Goal: Task Accomplishment & Management: Use online tool/utility

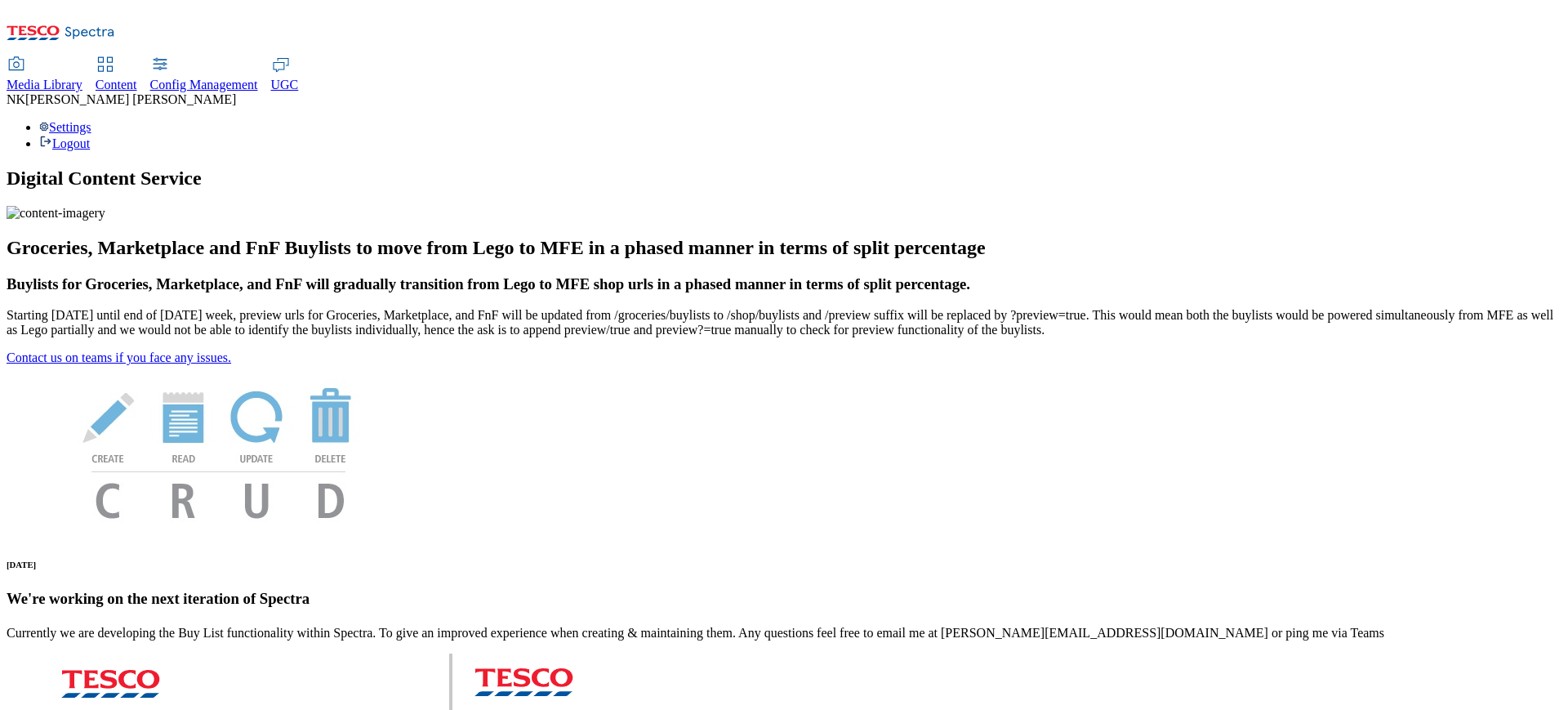
click at [82, 78] on span "Media Library" at bounding box center [44, 85] width 76 height 14
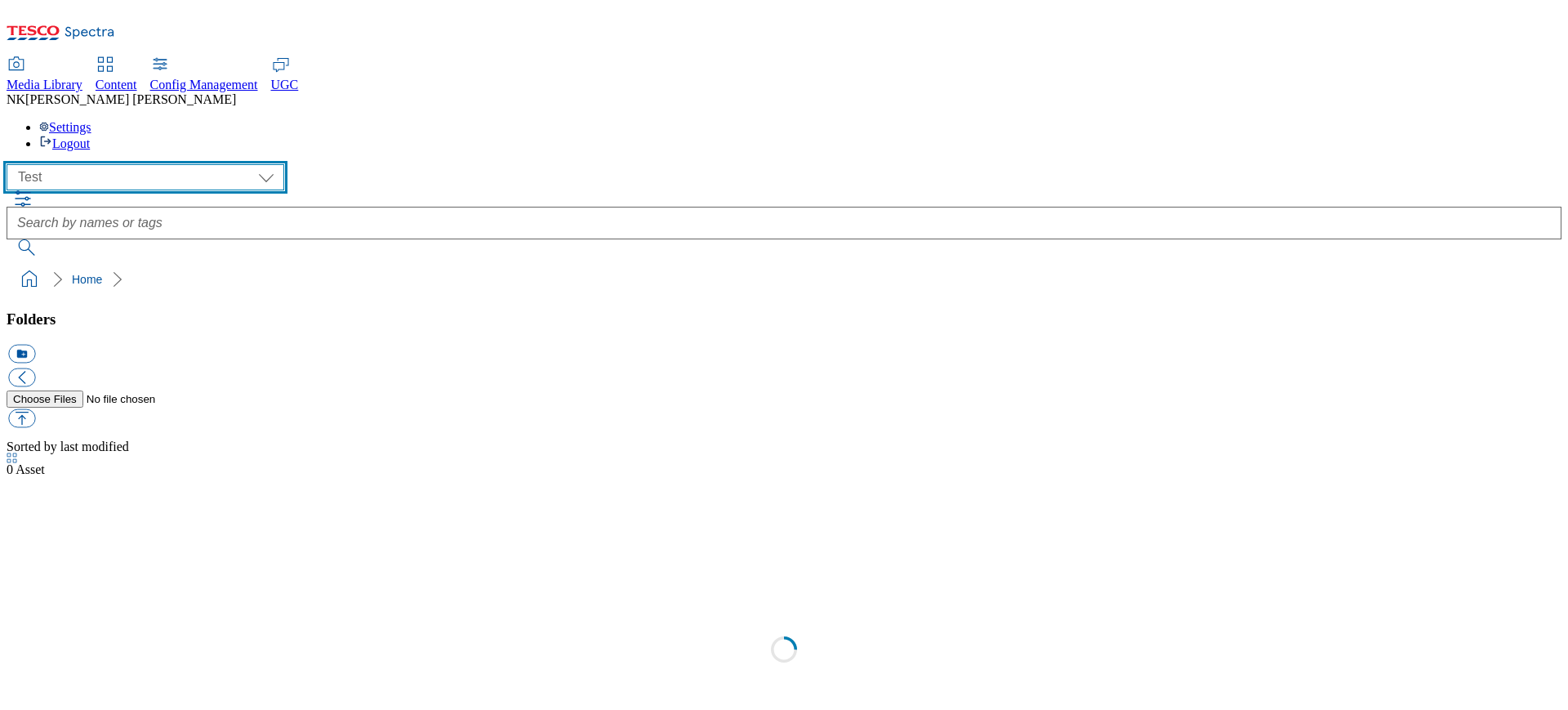
click at [104, 164] on select "All all Clubcard Boost UK Clubcard Marketing Clubcard ROI clubcard-boost-uk clu…" at bounding box center [145, 178] width 278 height 26
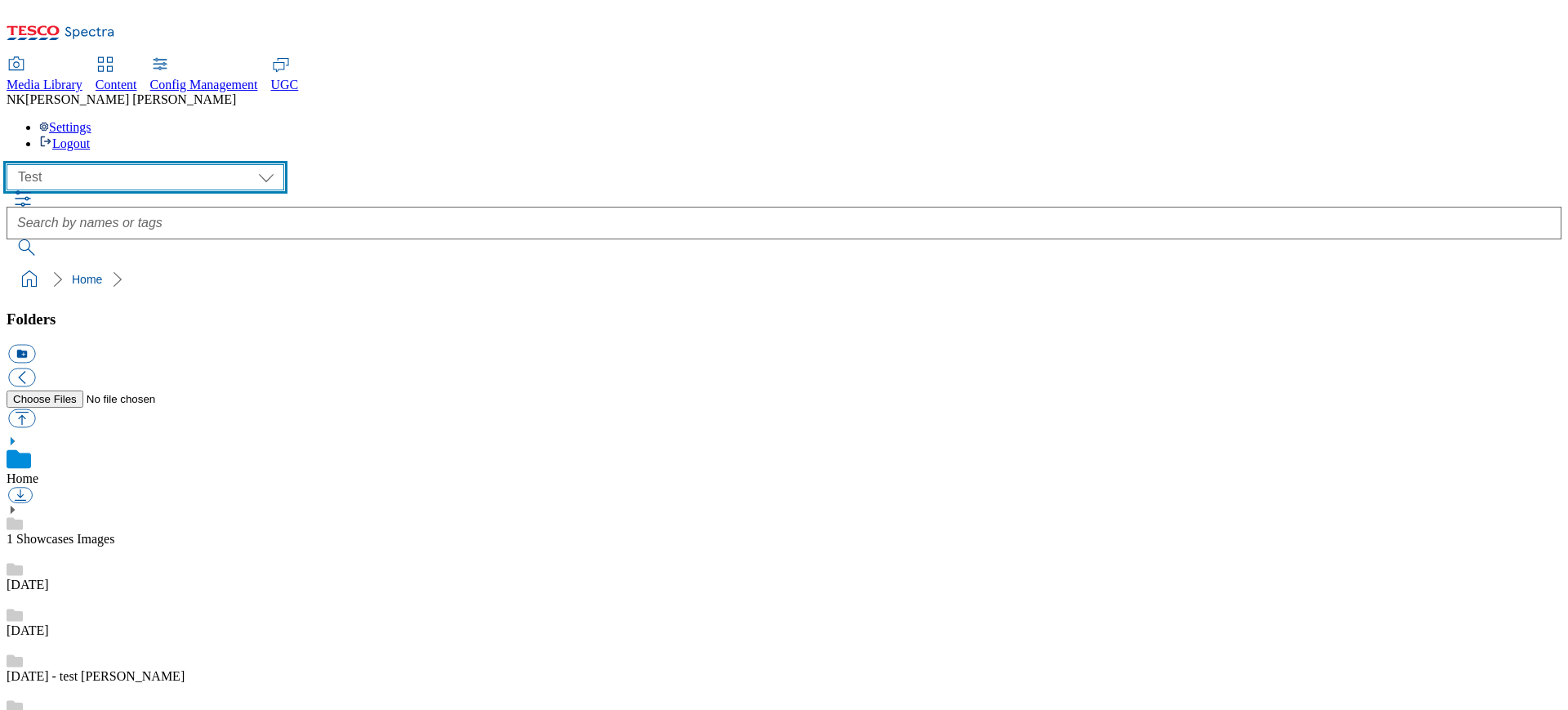
scroll to position [1, 0]
select select "flare-ghs-mktg"
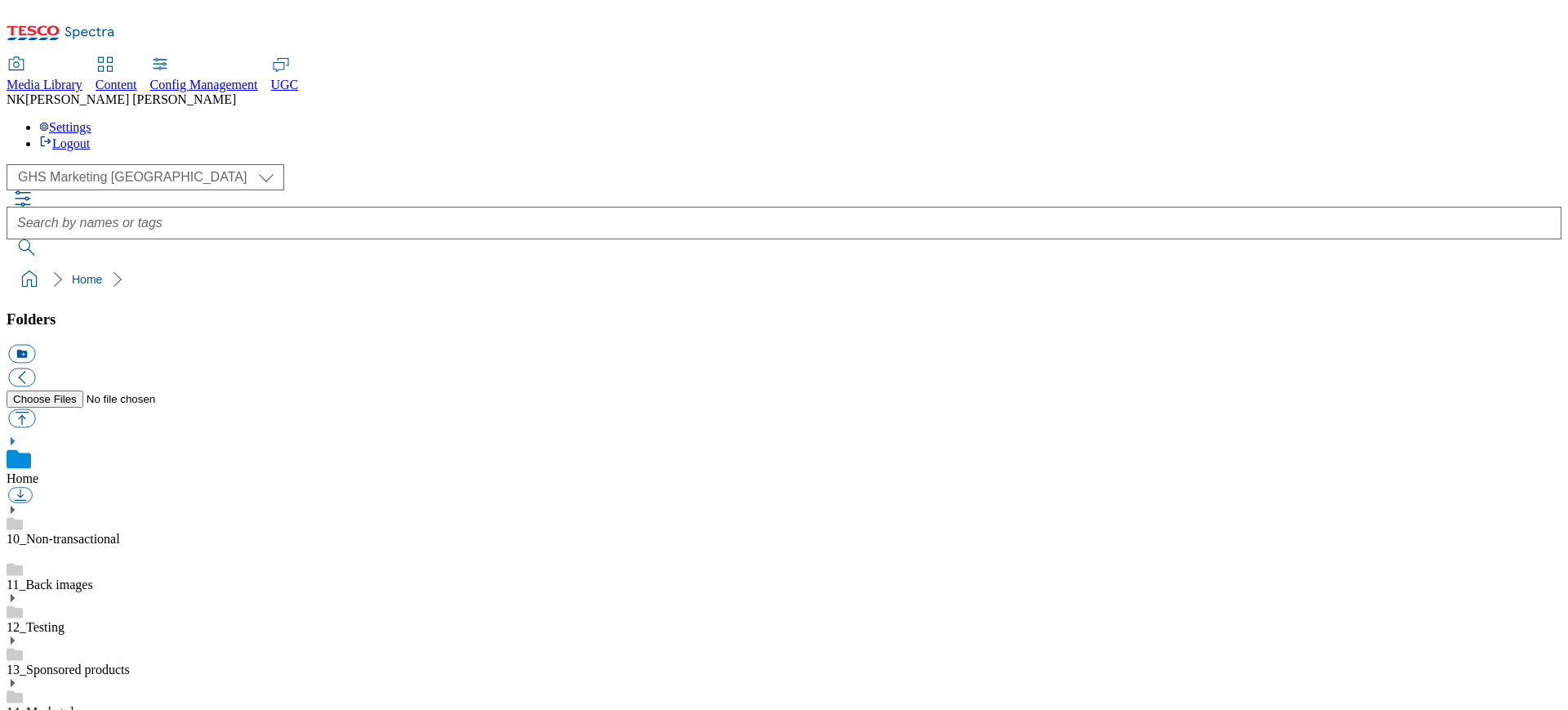
click at [370, 264] on ol "Home" at bounding box center [789, 280] width 1545 height 31
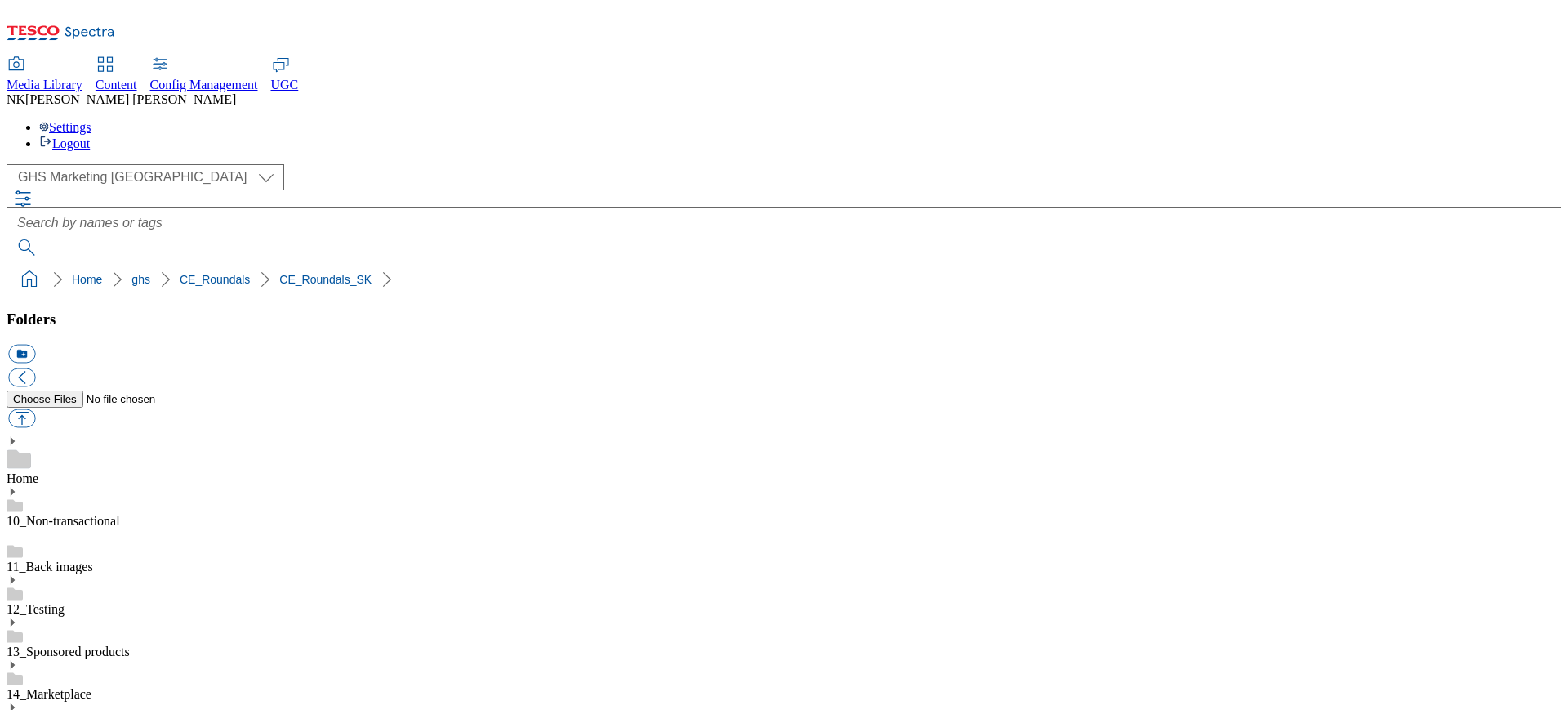
click at [503, 264] on ol "Home ghs CE_Roundals CE_Roundals_HU" at bounding box center [789, 280] width 1545 height 31
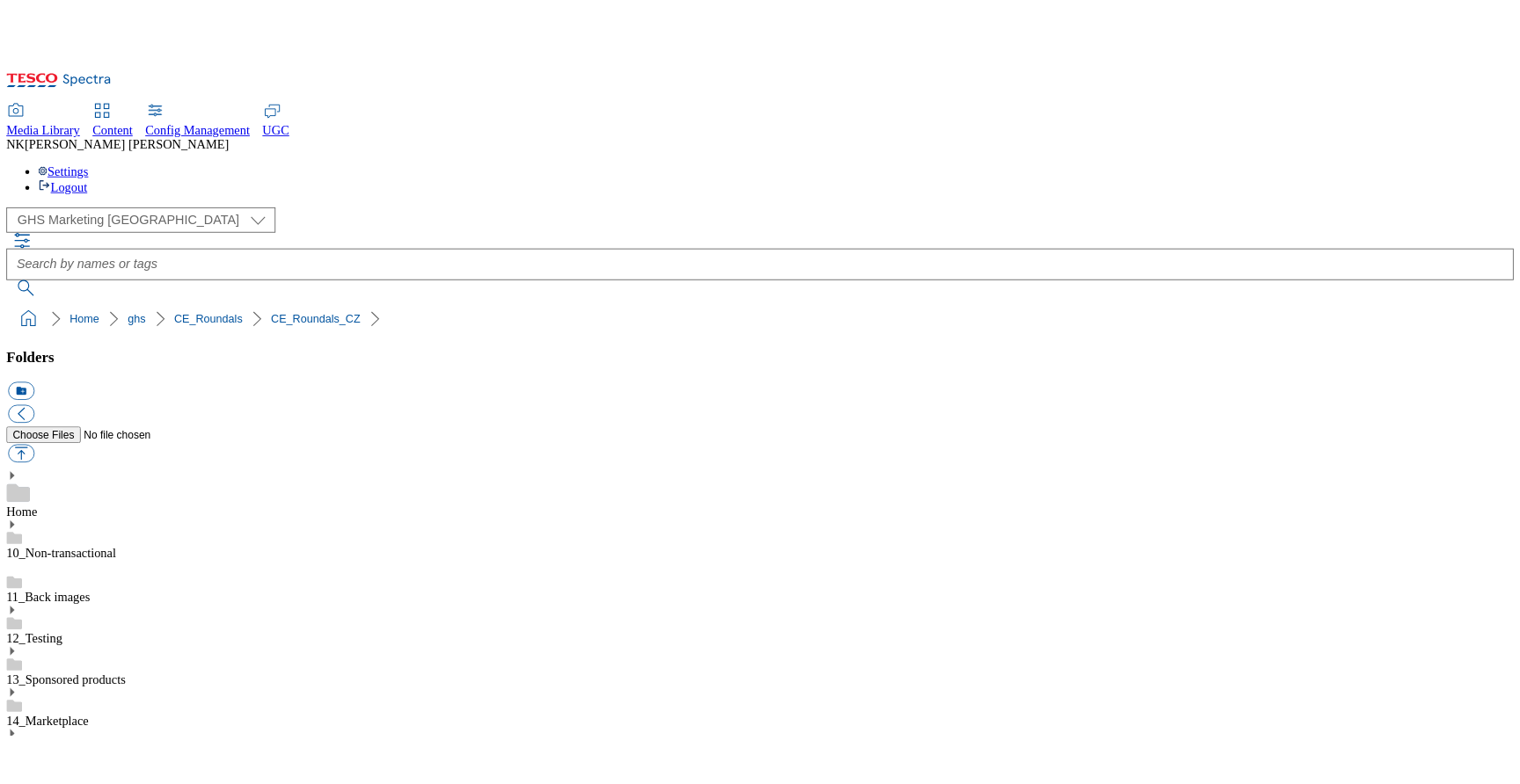
scroll to position [457, 0]
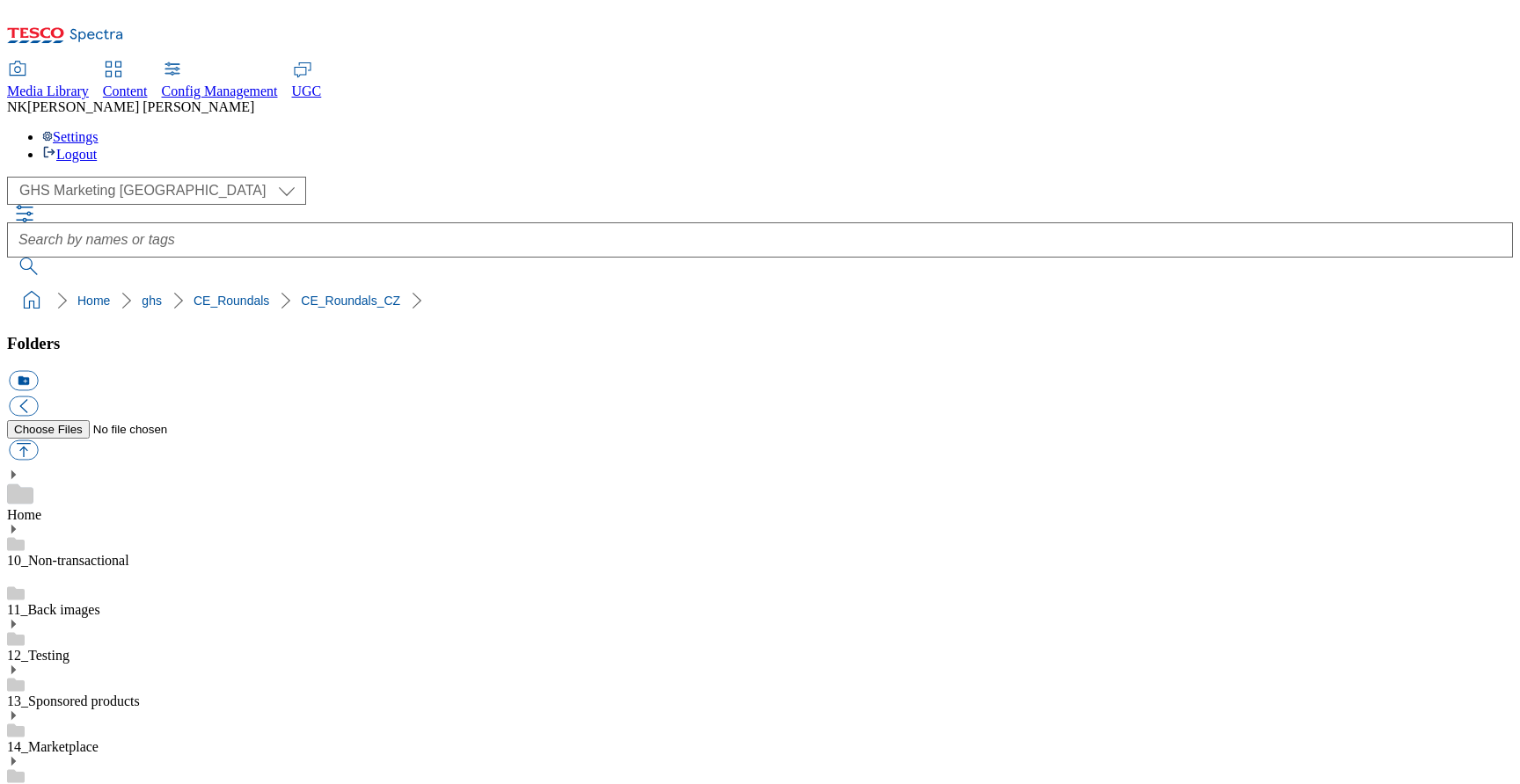
click at [502, 284] on ol "Home ghs CE_Roundals CE_Roundals_HU" at bounding box center [765, 301] width 1495 height 34
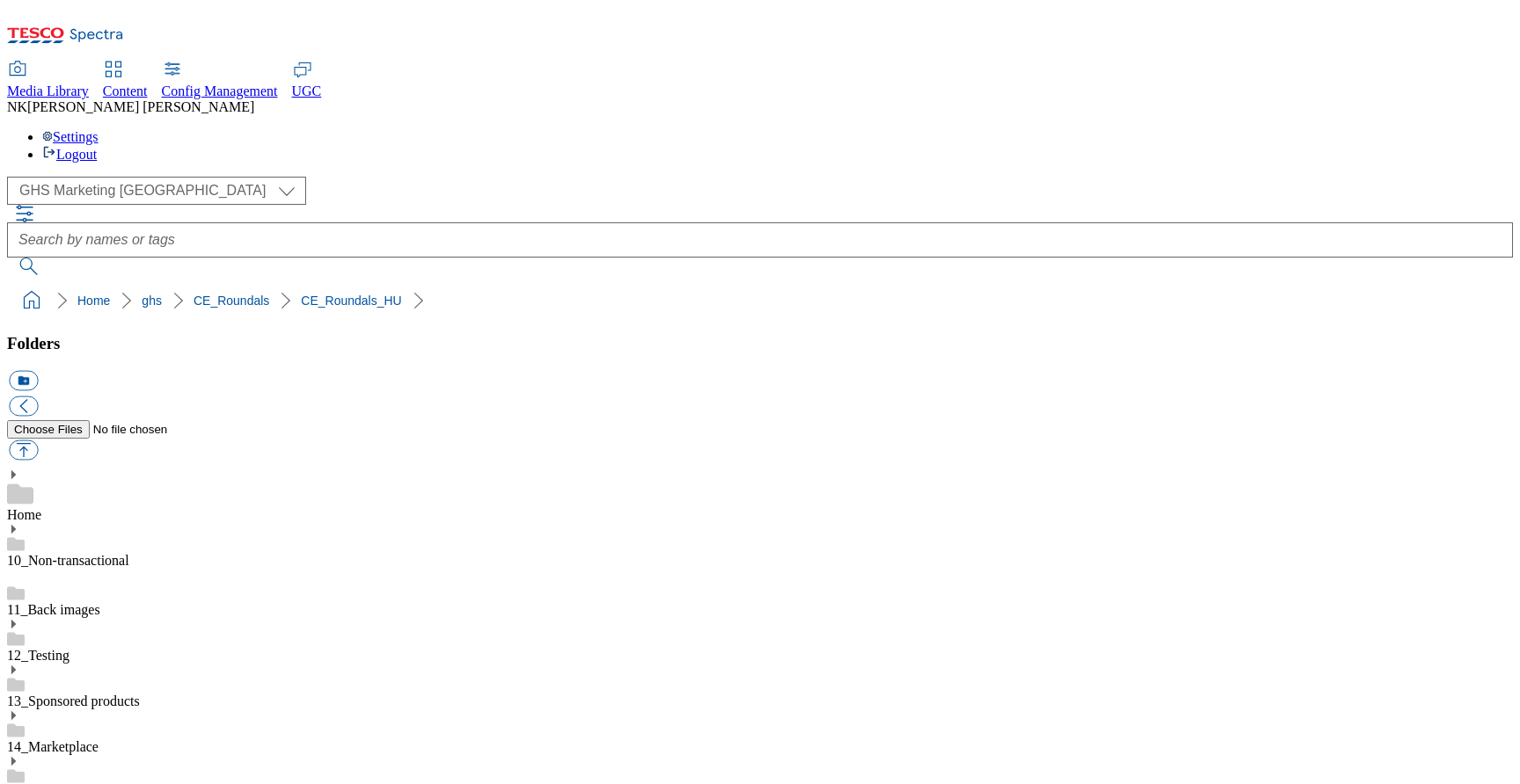
type input "rounded_super_department_zöldség"
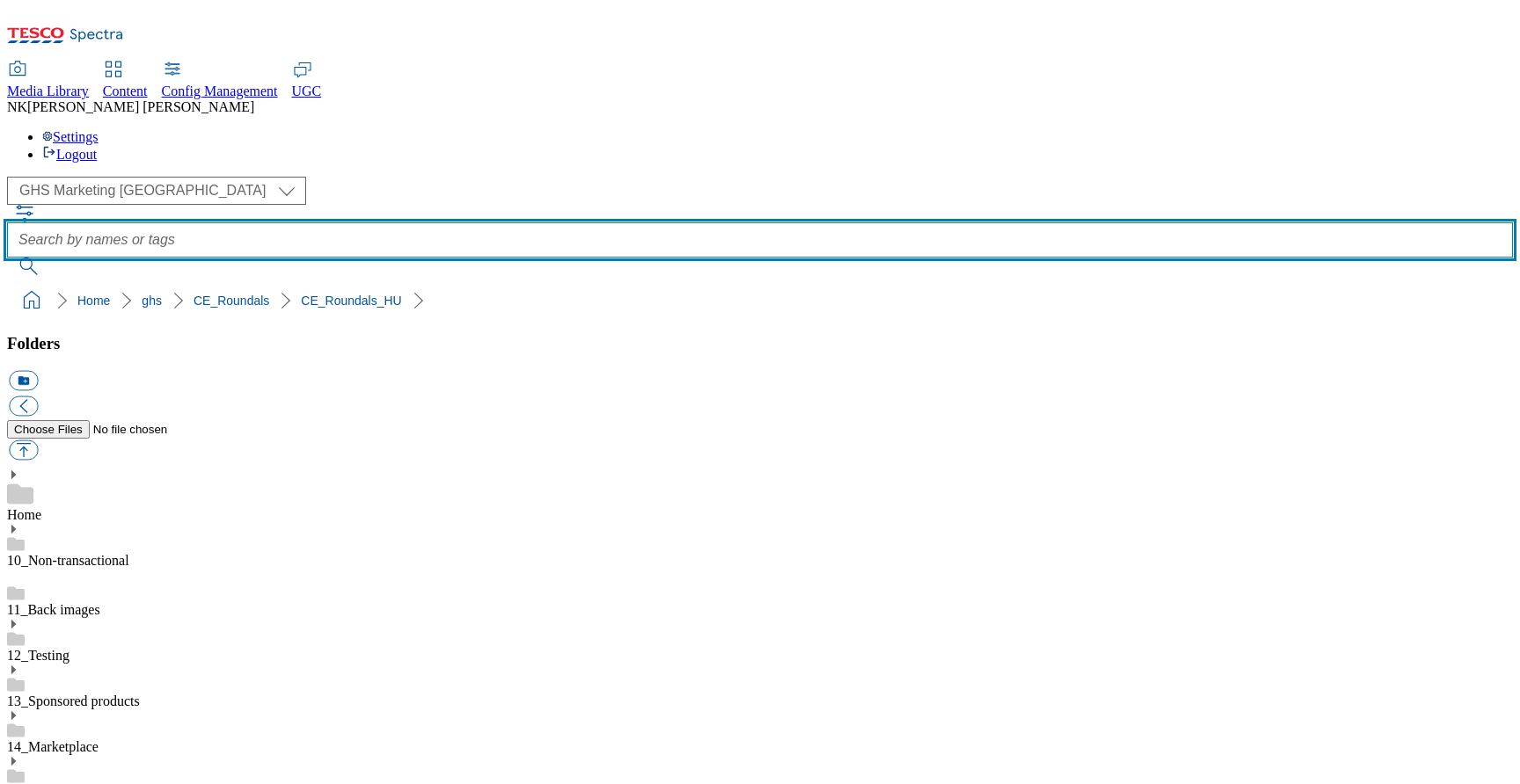
click at [612, 222] on input "text" at bounding box center [760, 239] width 1506 height 35
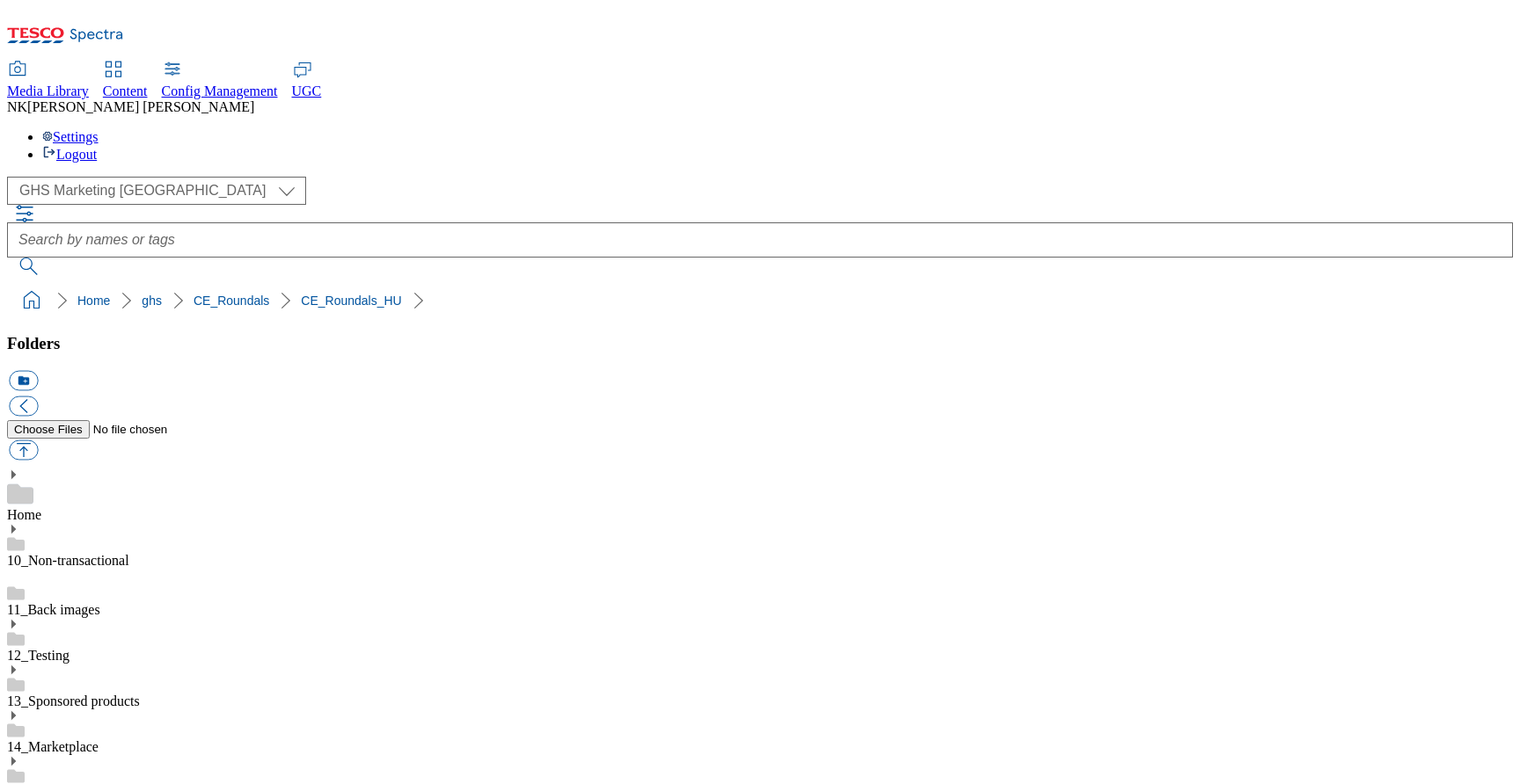
click at [376, 177] on div "( optional ) All all Clubcard Boost UK Clubcard Marketing Clubcard ROI clubcard…" at bounding box center [760, 226] width 1506 height 99
